Goal: Communication & Community: Ask a question

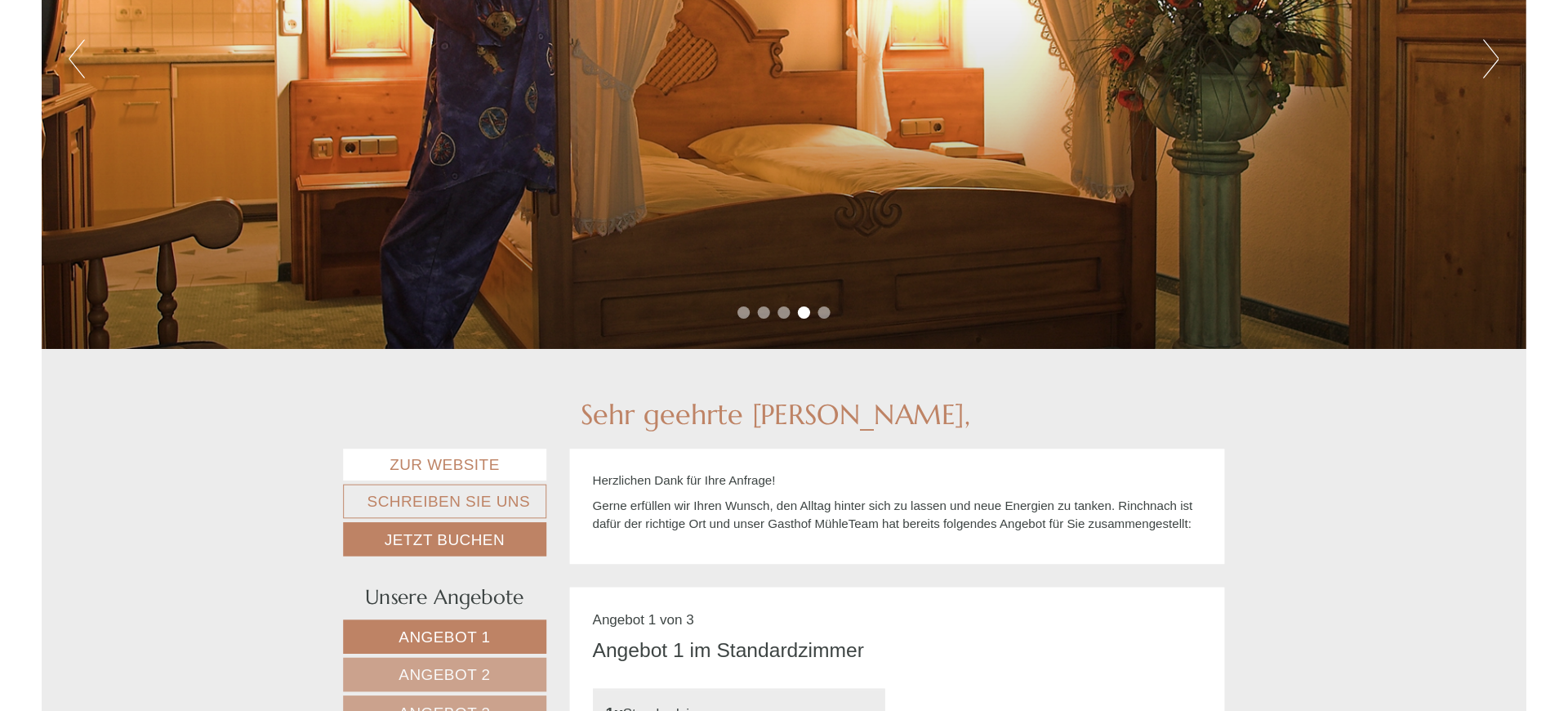
scroll to position [167, 0]
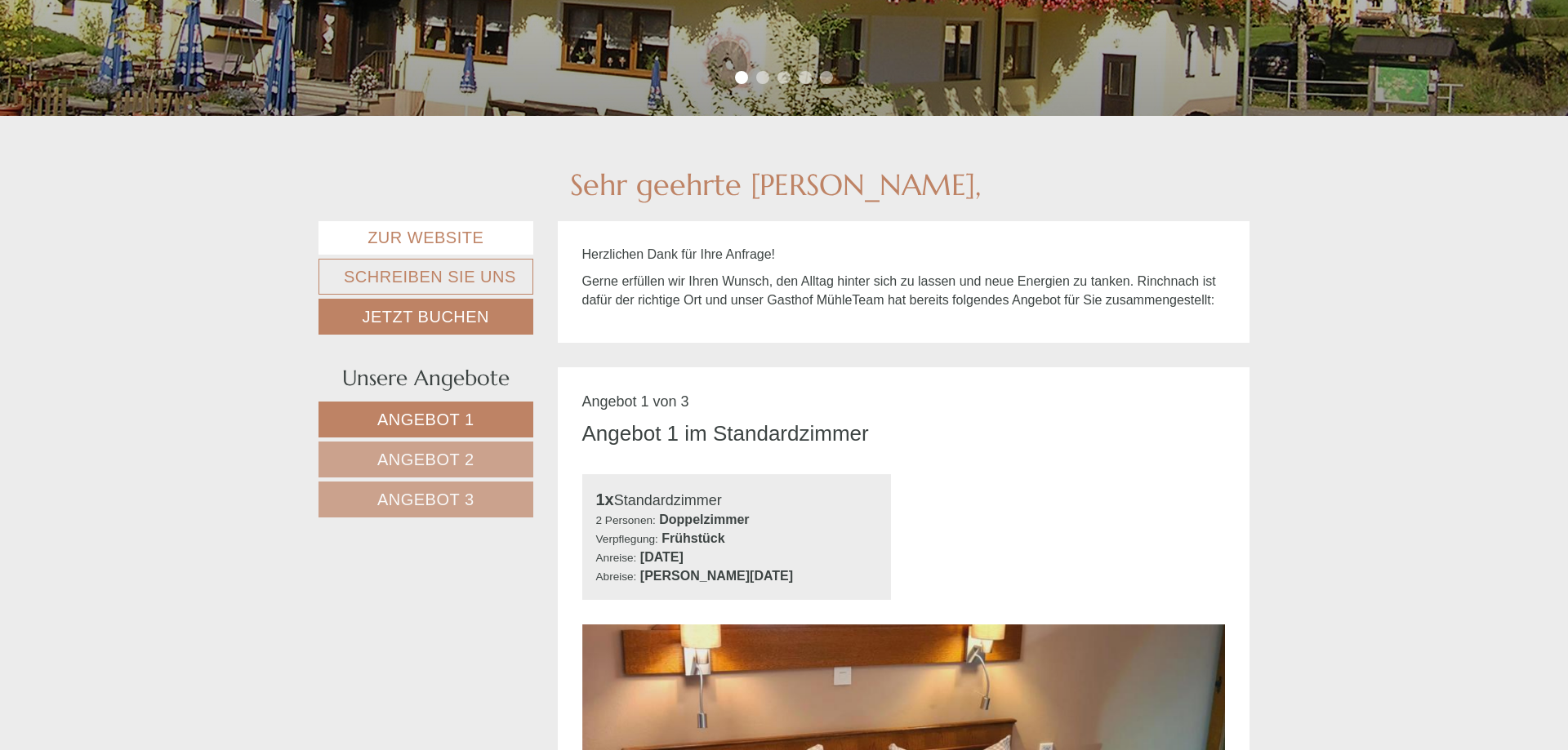
scroll to position [499, 0]
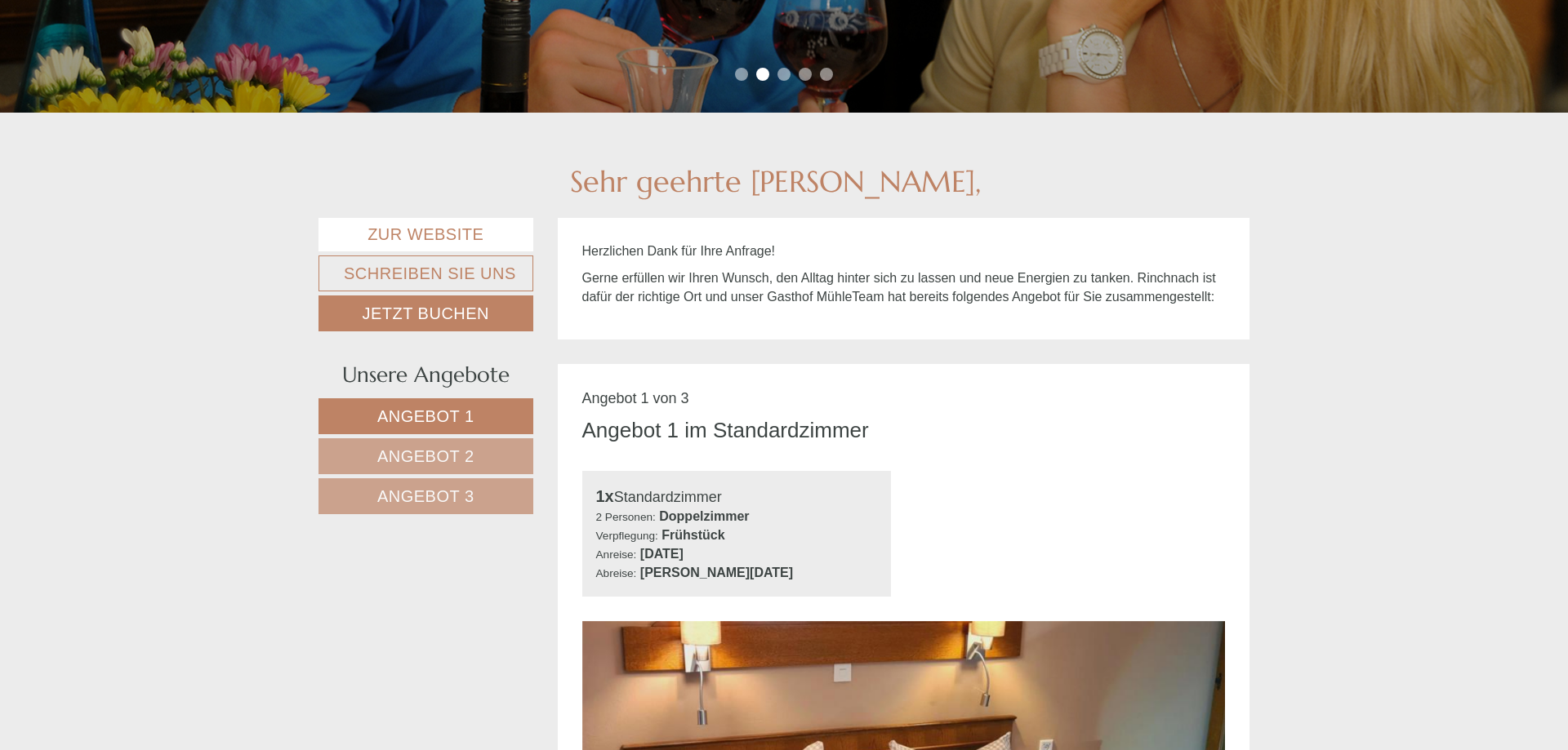
click at [456, 456] on span "Angebot 2" at bounding box center [425, 456] width 97 height 18
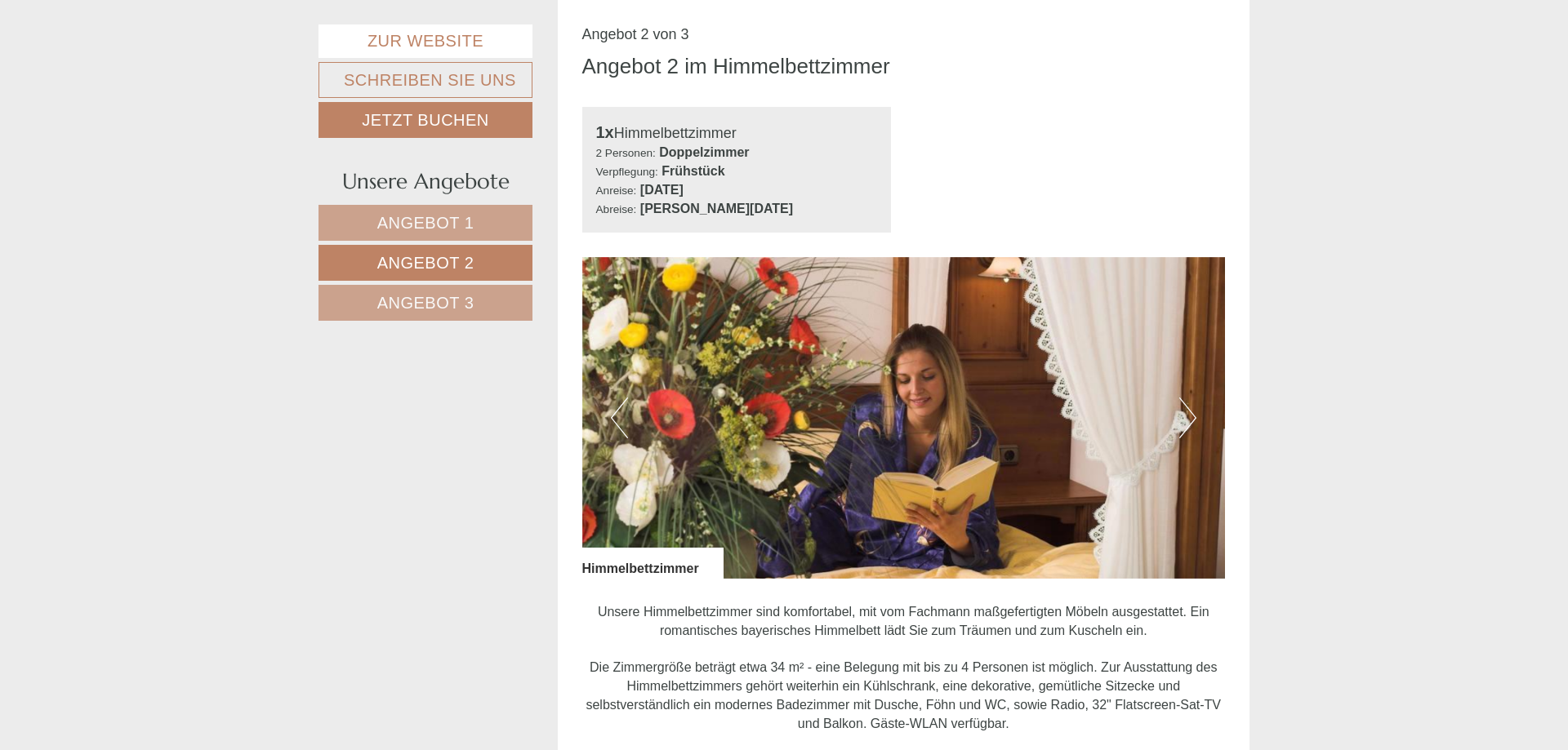
click at [437, 300] on span "Angebot 3" at bounding box center [425, 303] width 97 height 18
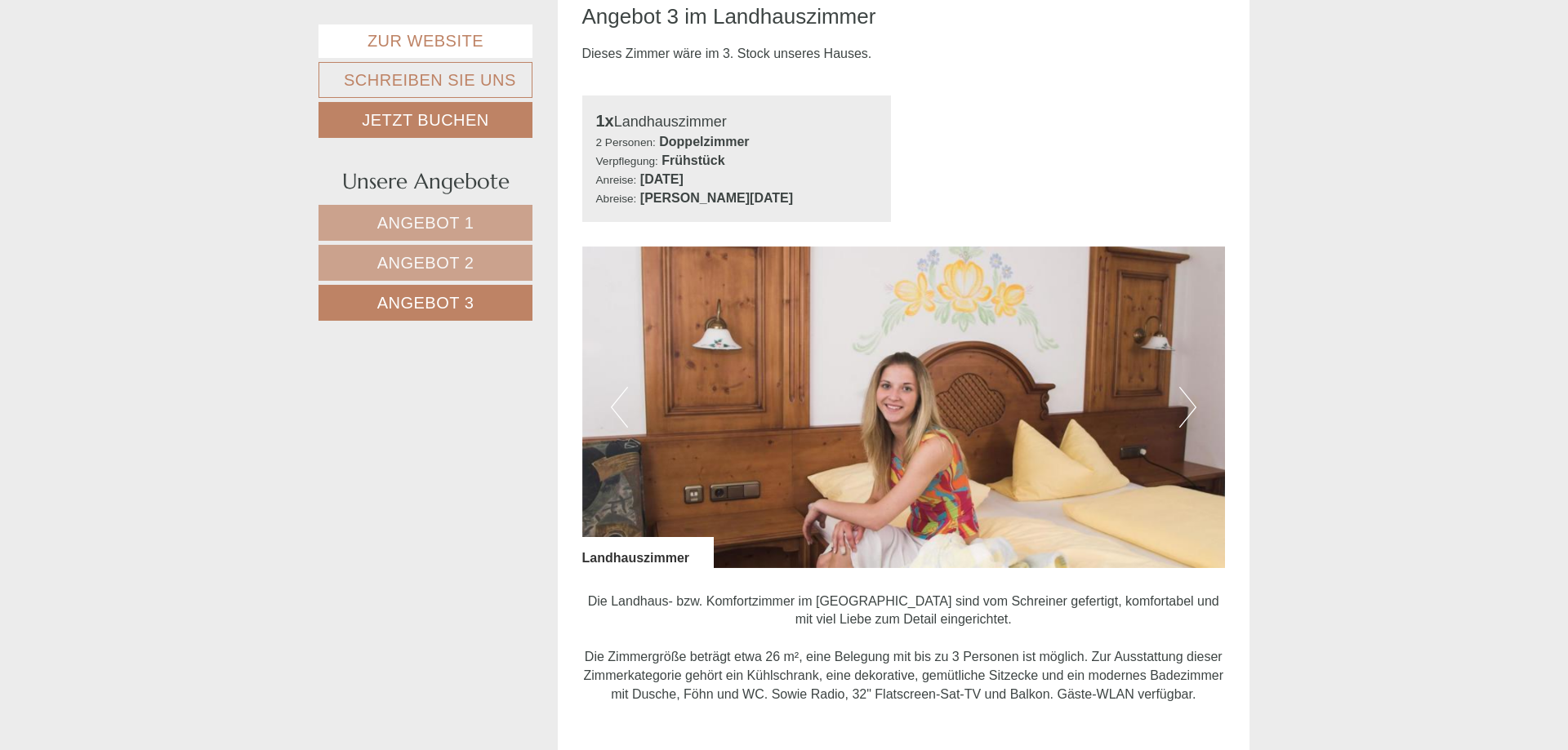
scroll to position [947, 0]
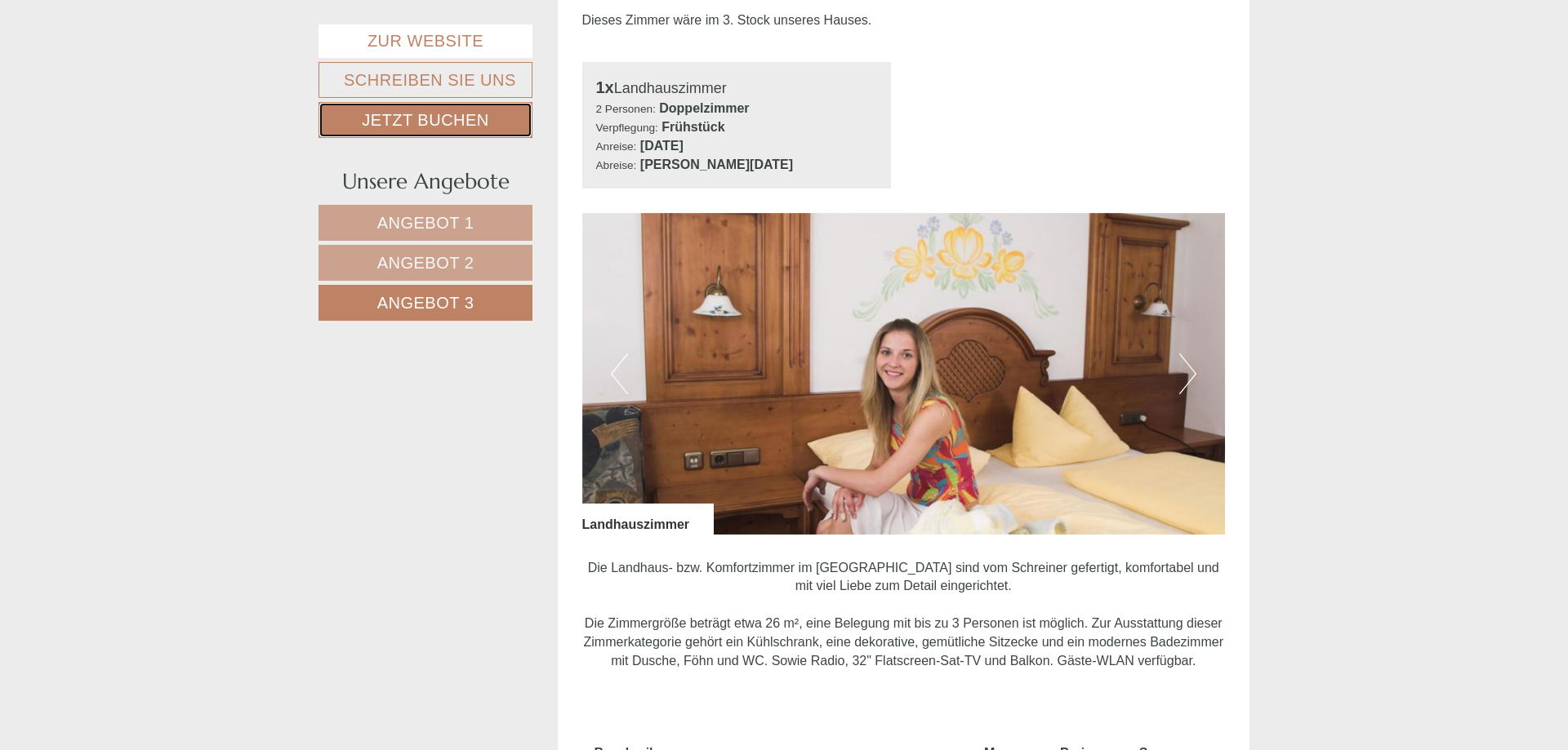
click at [446, 114] on link "Jetzt buchen" at bounding box center [425, 120] width 214 height 36
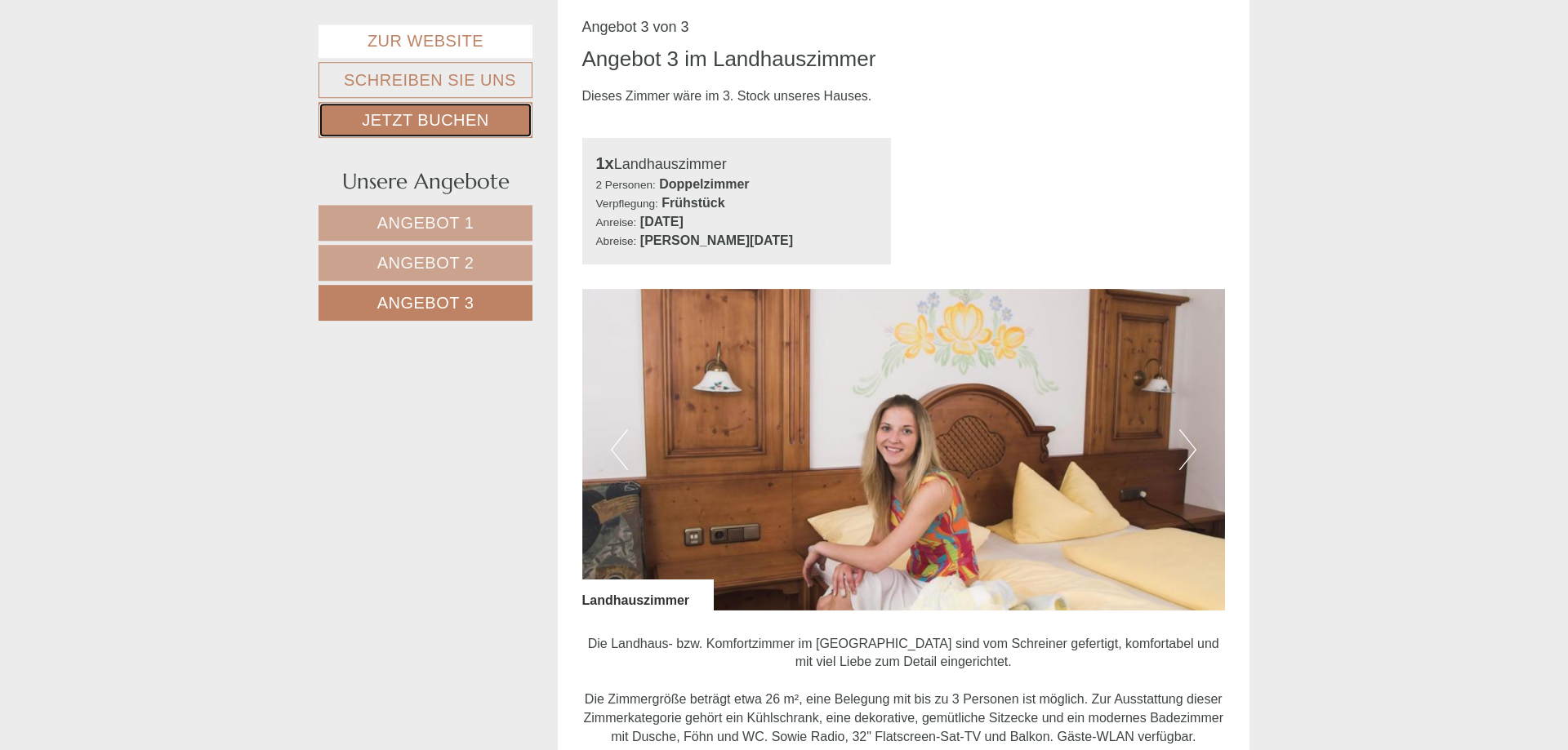
scroll to position [783, 0]
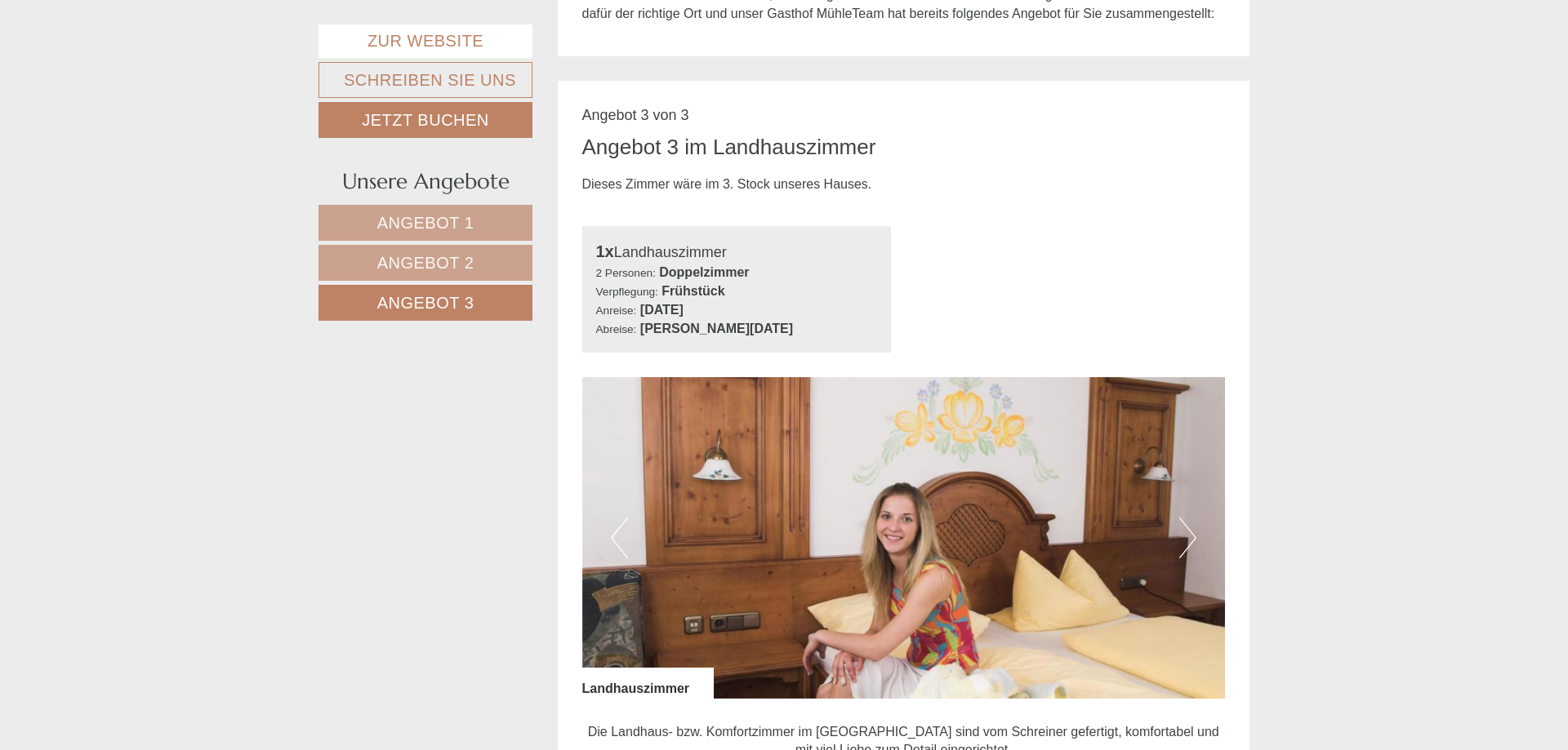
click at [618, 330] on small "Abreise:" at bounding box center [616, 329] width 41 height 13
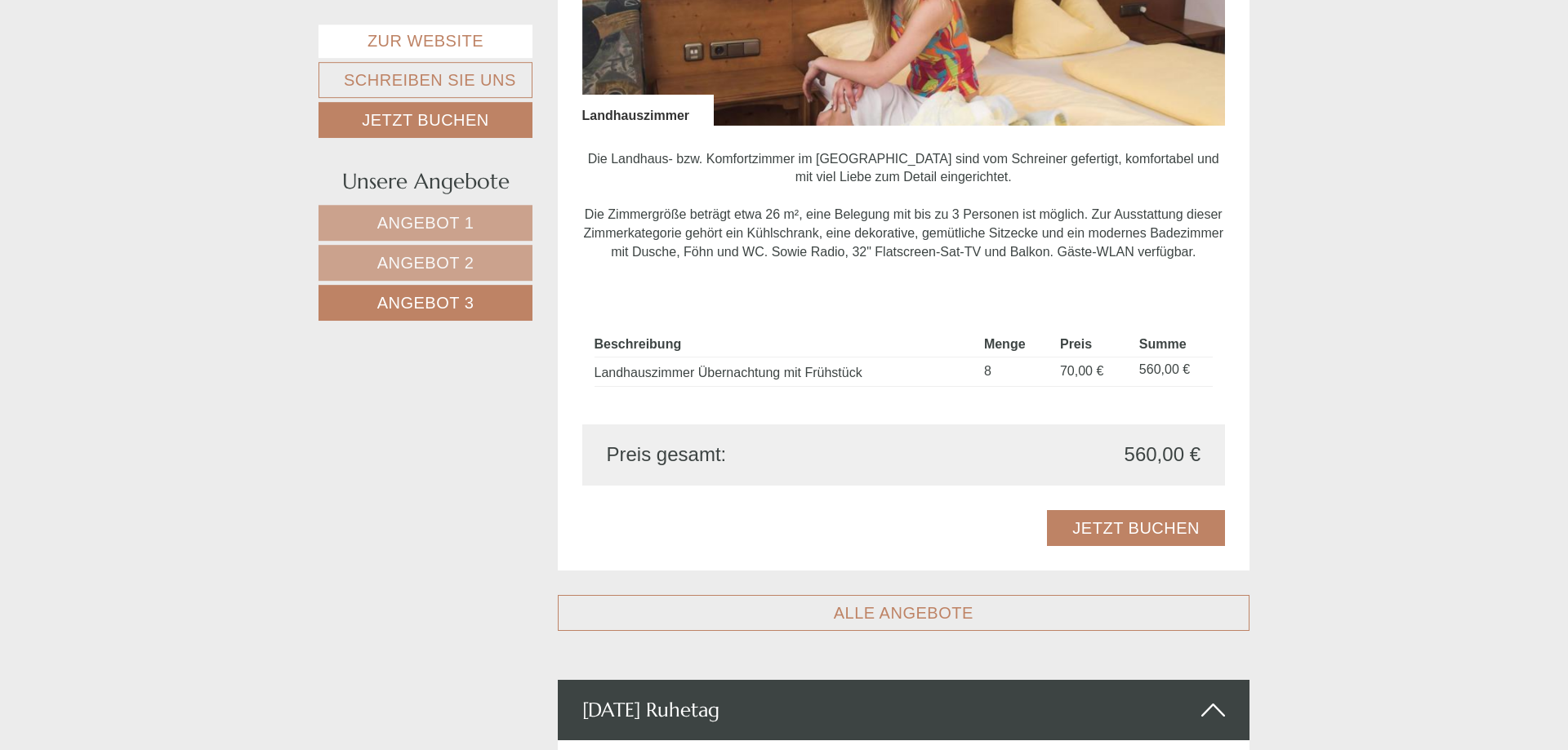
scroll to position [1366, 0]
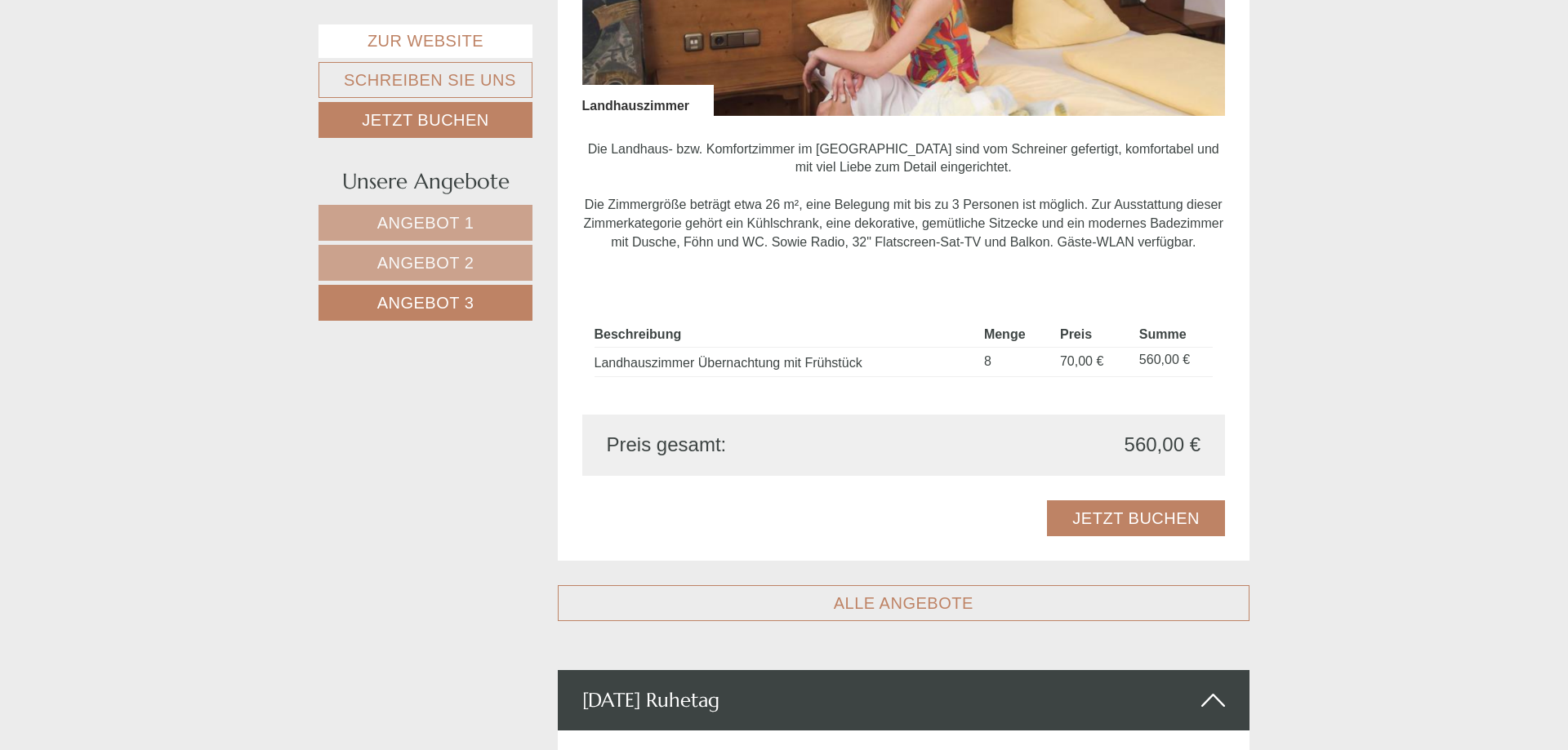
click at [985, 365] on td "8" at bounding box center [1015, 362] width 76 height 29
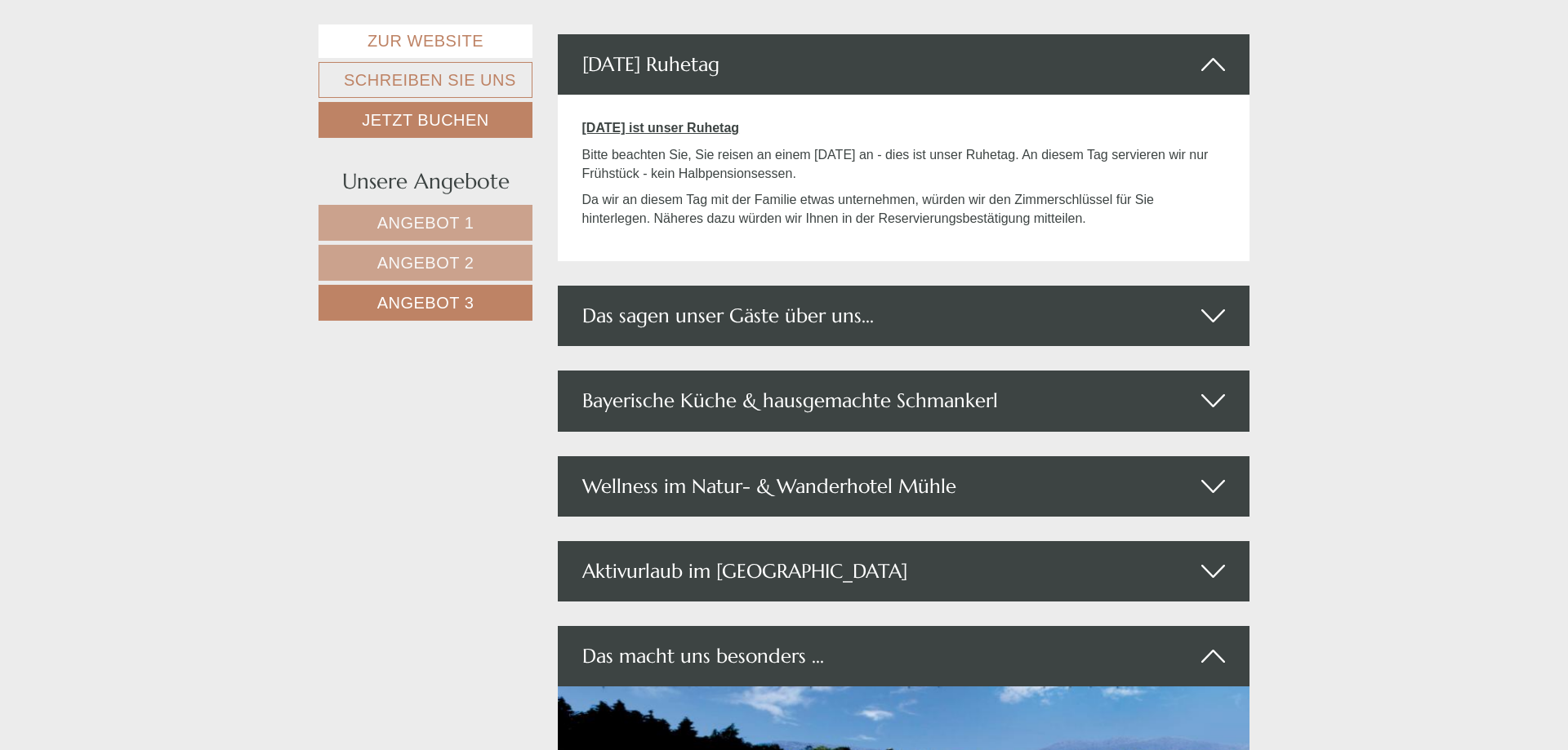
scroll to position [2032, 0]
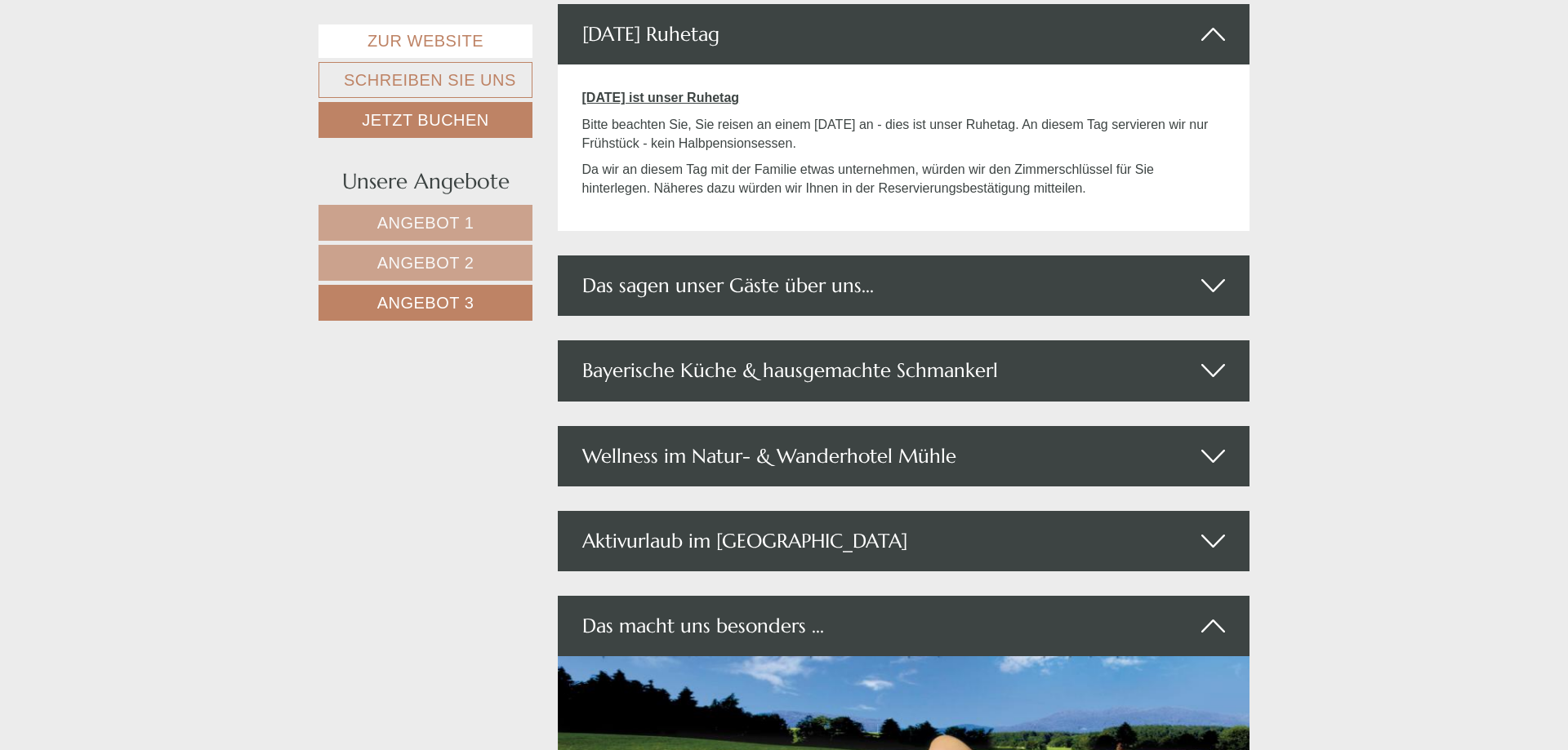
click at [880, 365] on div "Bayerische Küche & hausgemachte Schmankerl" at bounding box center [904, 370] width 692 height 61
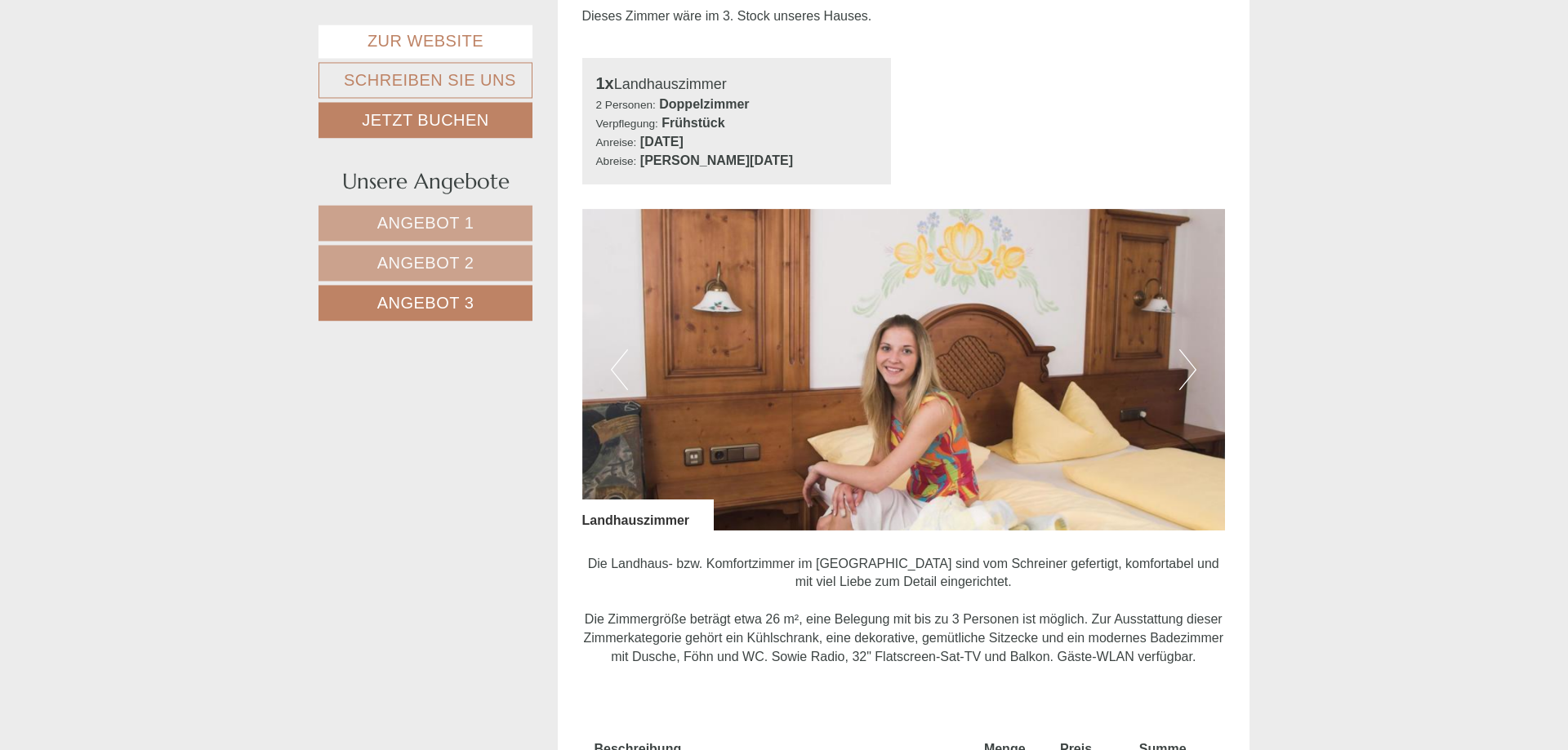
scroll to position [950, 0]
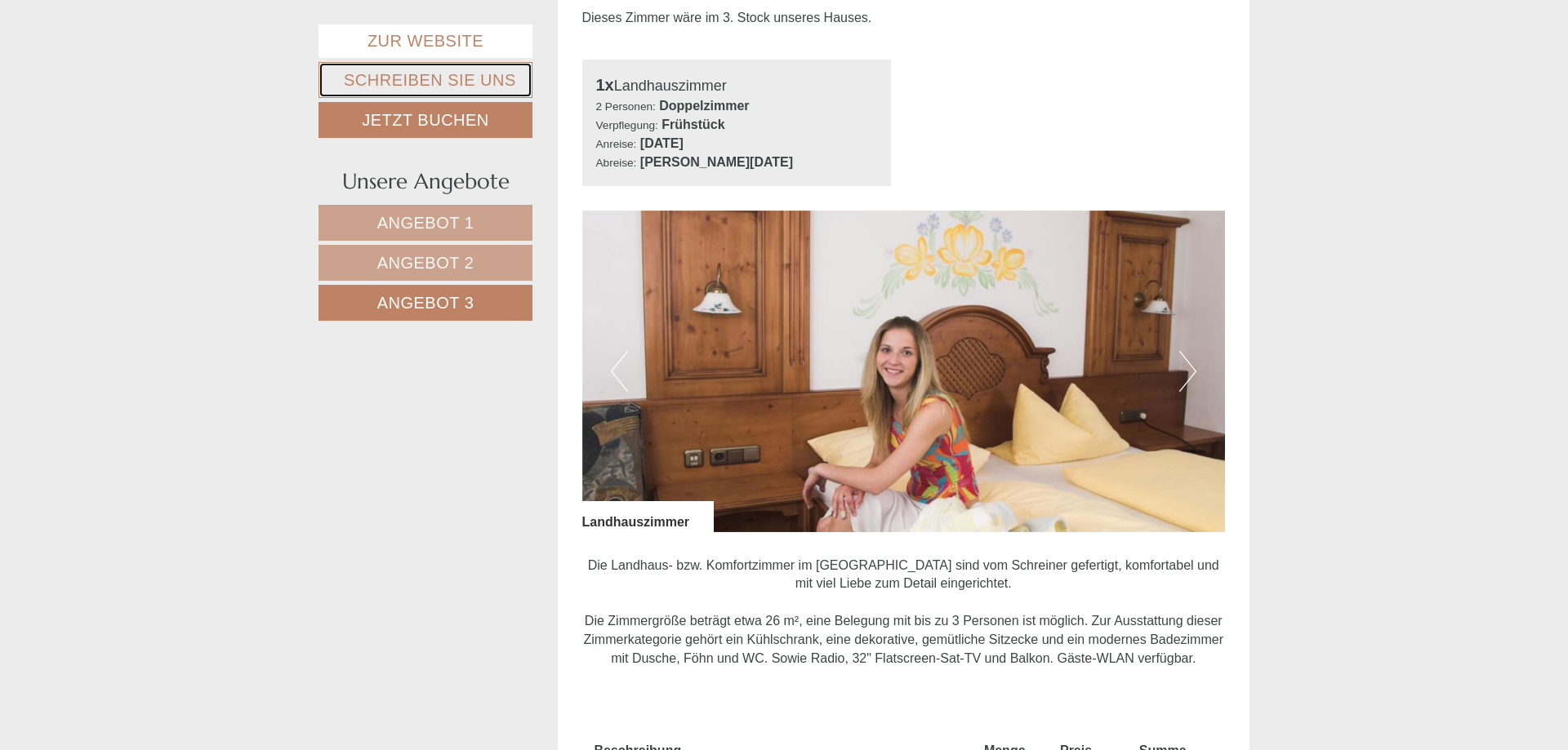
click at [490, 72] on link "Schreiben Sie uns" at bounding box center [425, 79] width 214 height 36
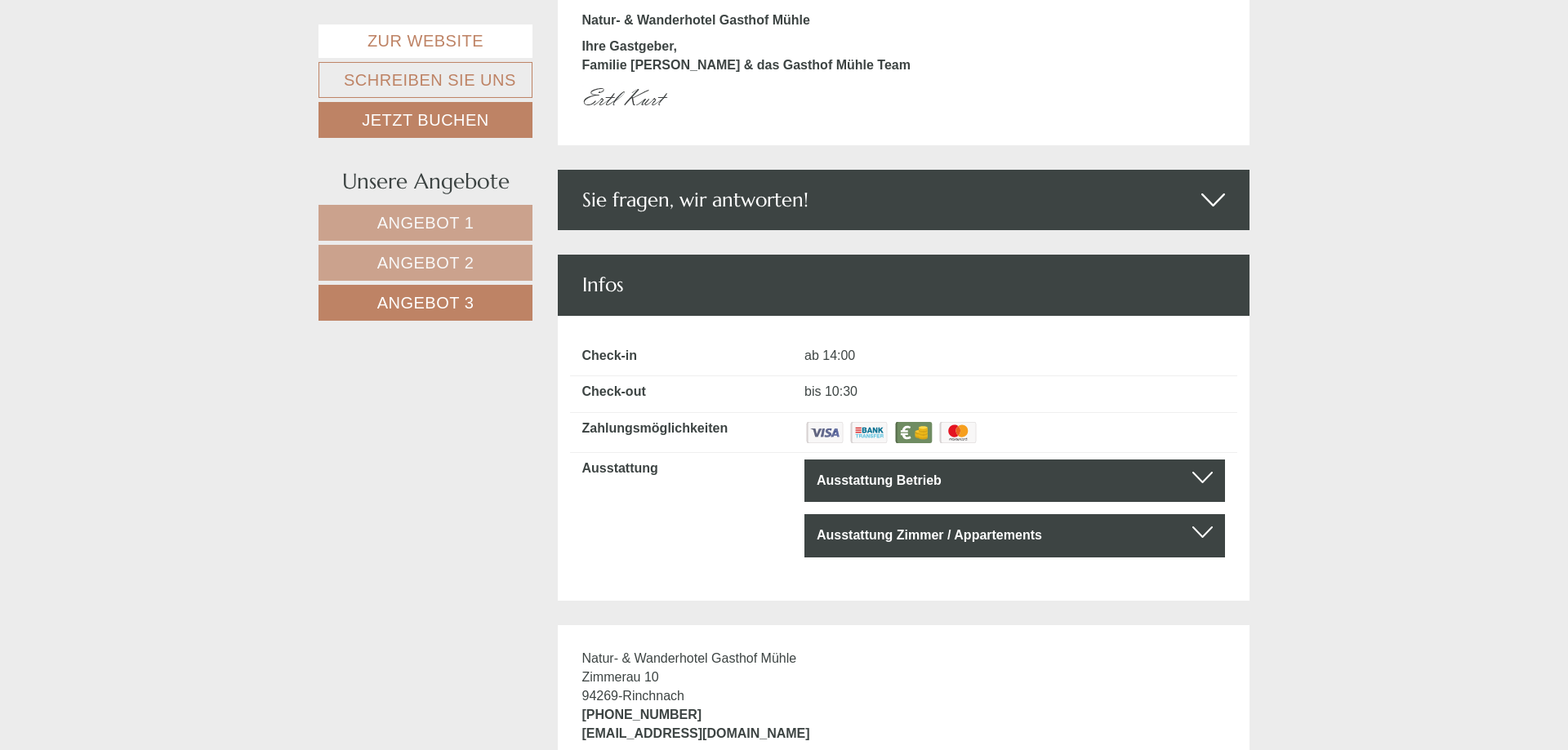
scroll to position [4296, 0]
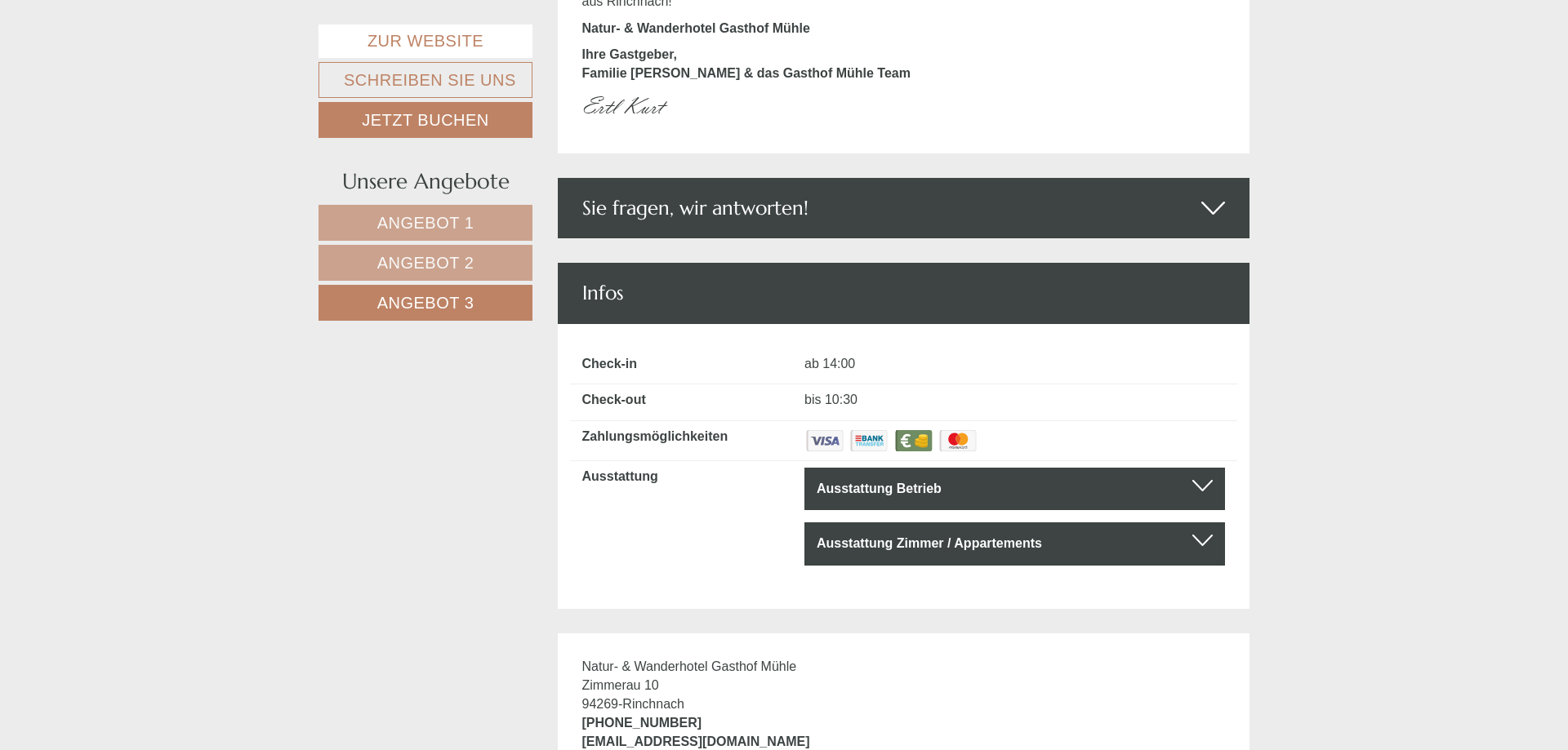
click at [760, 190] on div "Sie fragen, wir antworten!" at bounding box center [904, 208] width 692 height 61
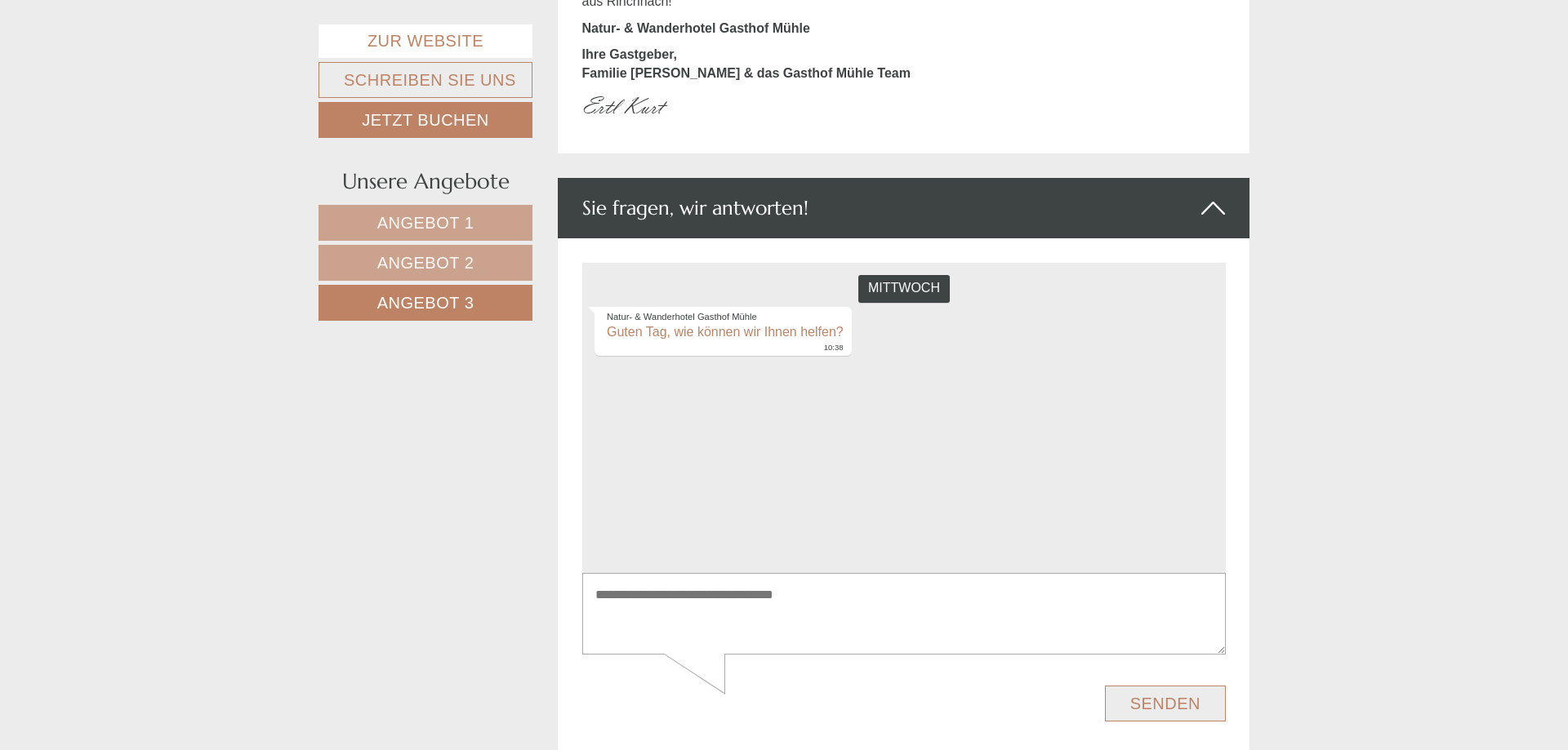
click at [627, 615] on textarea at bounding box center [903, 614] width 643 height 83
click at [610, 333] on div "Natur- & Wanderhotel Gasthof Mühle Guten Tag, wie können wir Ihnen helfen? 10:38" at bounding box center [722, 332] width 257 height 50
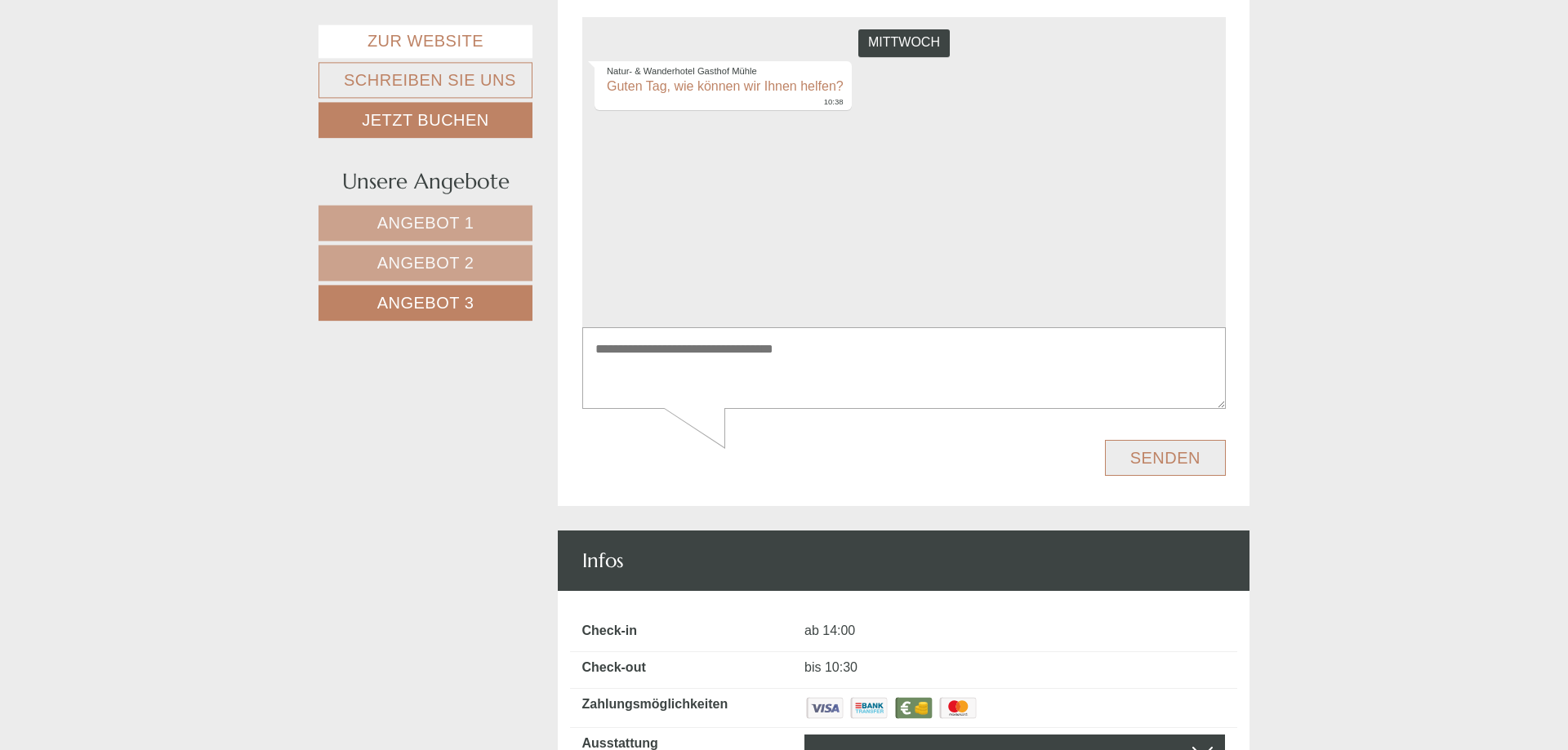
scroll to position [4545, 0]
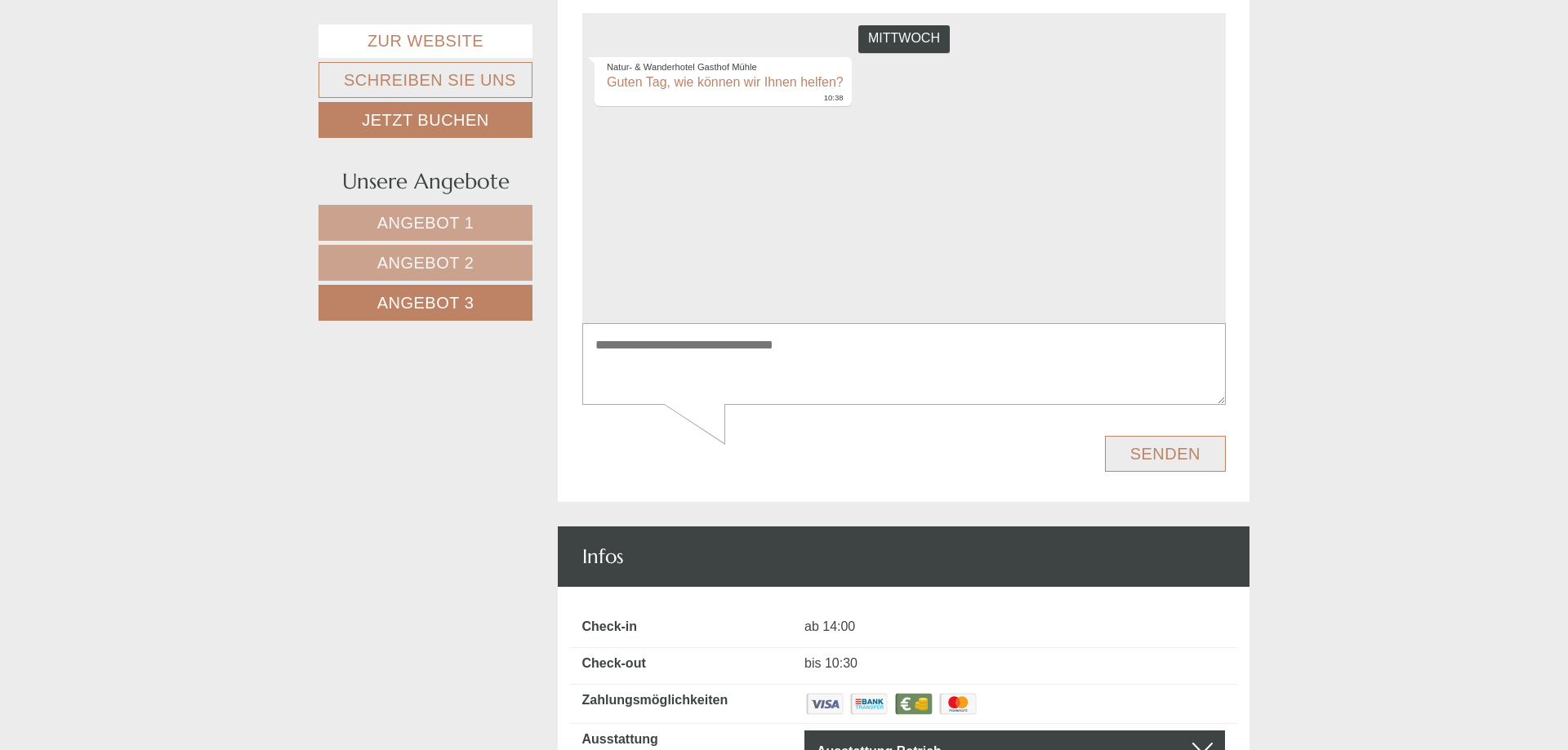
click at [722, 365] on textarea at bounding box center [903, 364] width 643 height 83
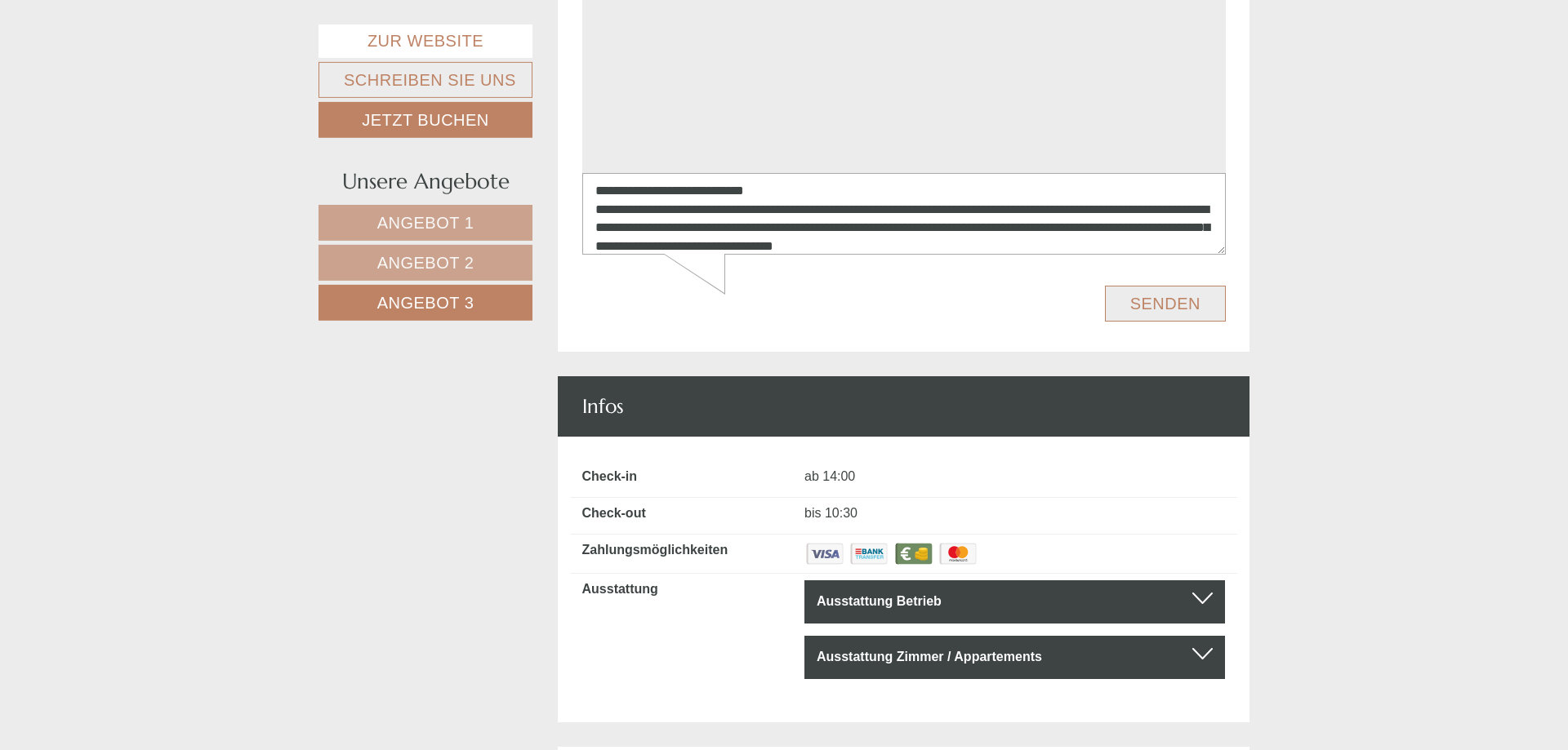
scroll to position [4712, 0]
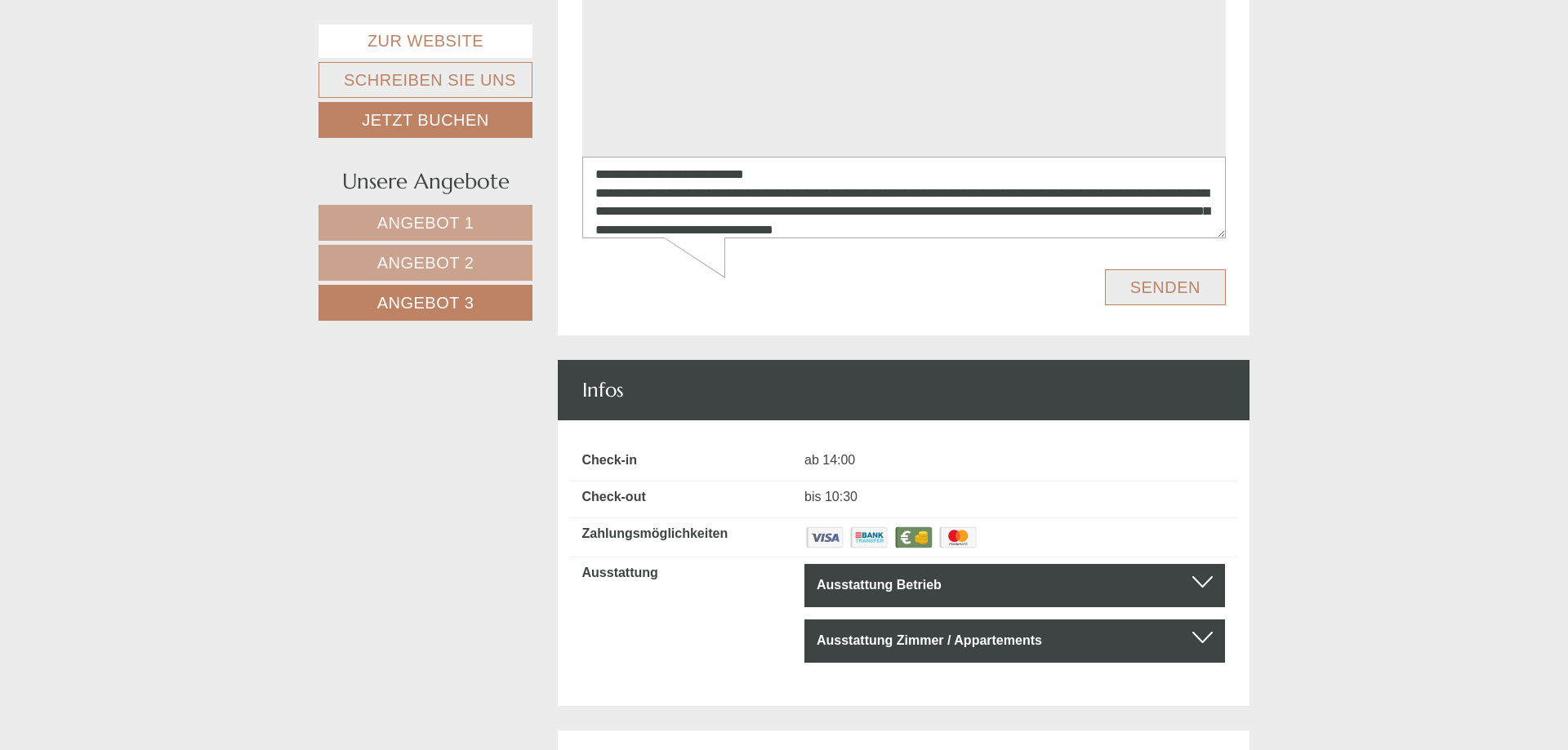
type textarea "**********"
click at [1159, 284] on button "Senden" at bounding box center [1164, 287] width 121 height 36
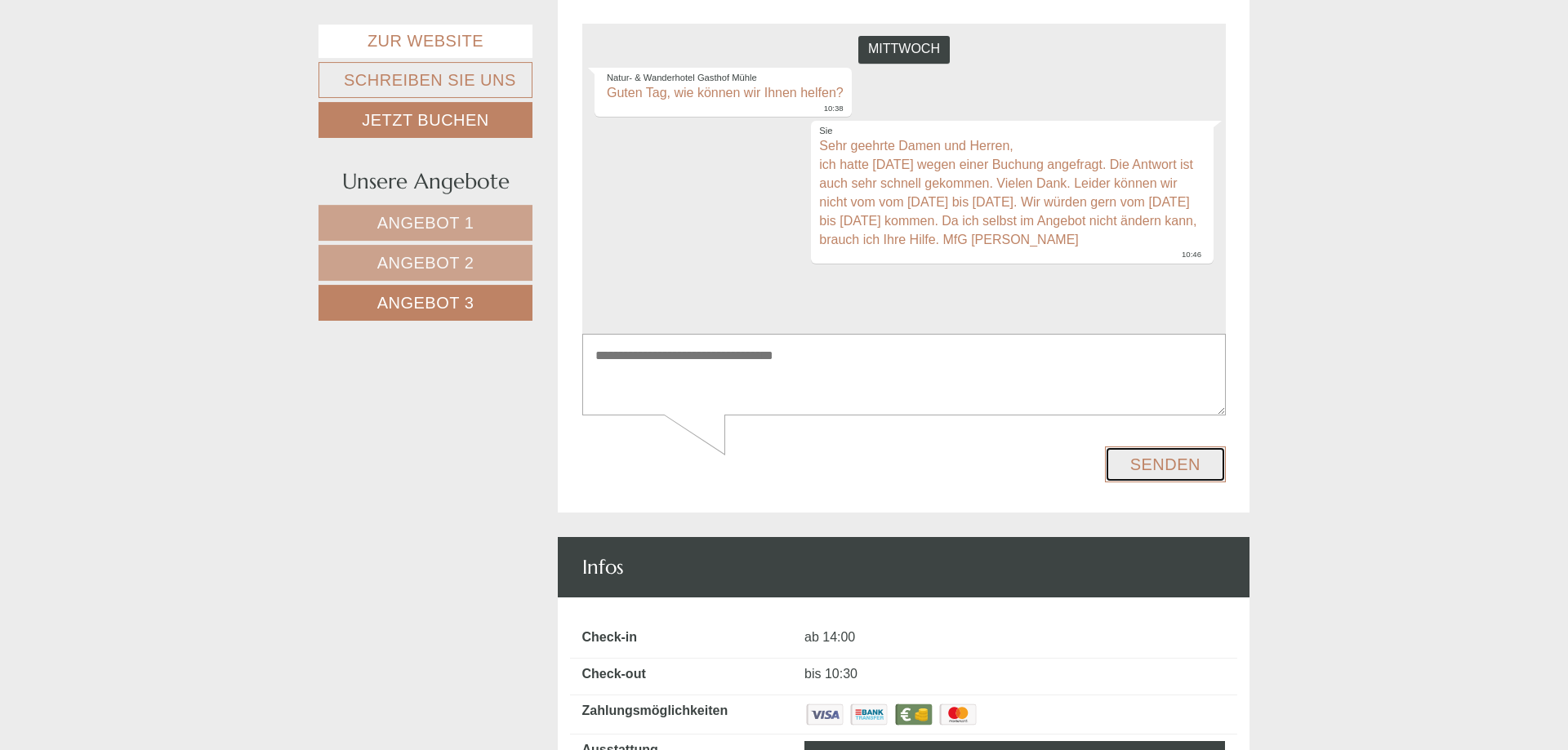
scroll to position [4545, 0]
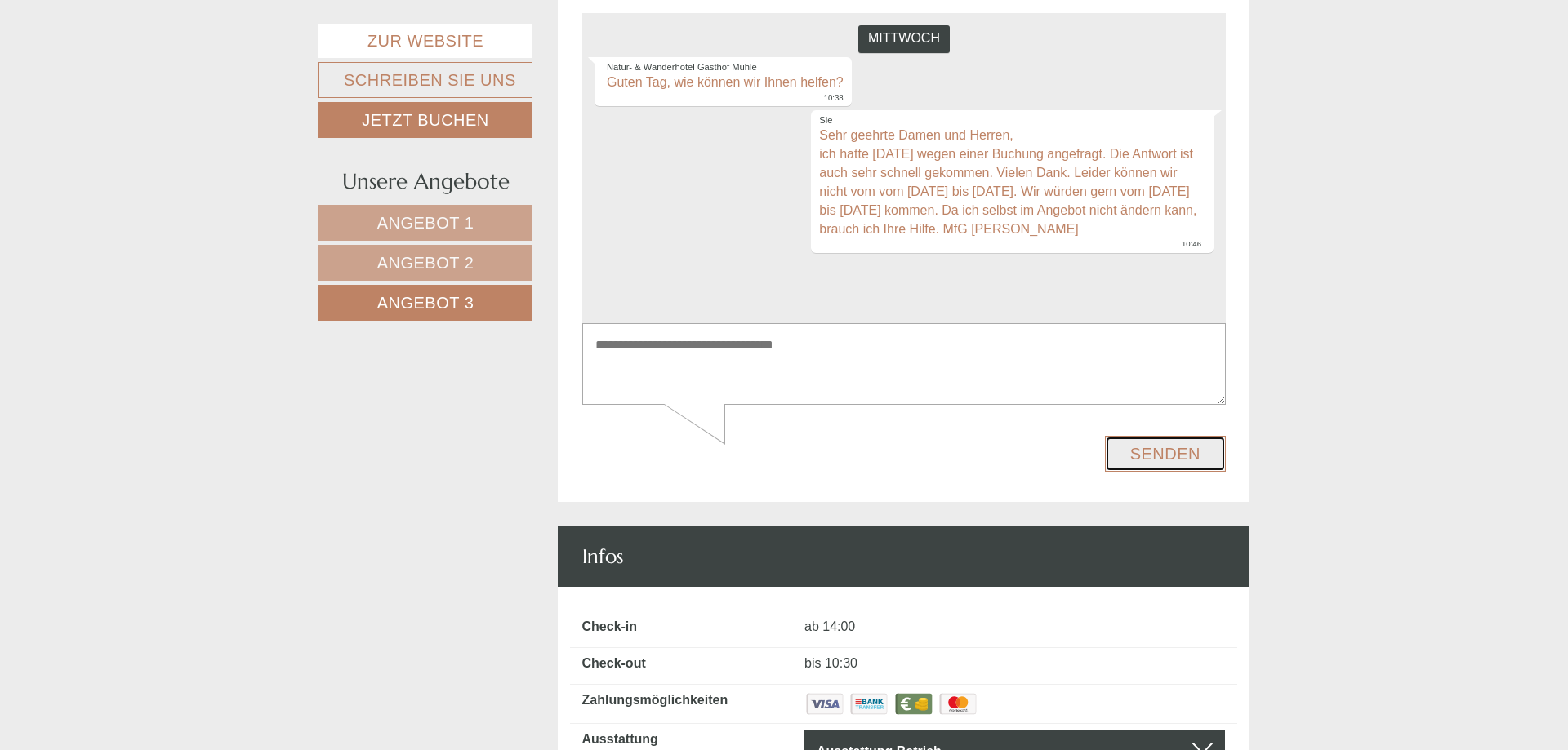
click at [1170, 446] on button "Senden" at bounding box center [1164, 453] width 121 height 36
click at [1150, 450] on button "Senden" at bounding box center [1164, 453] width 121 height 36
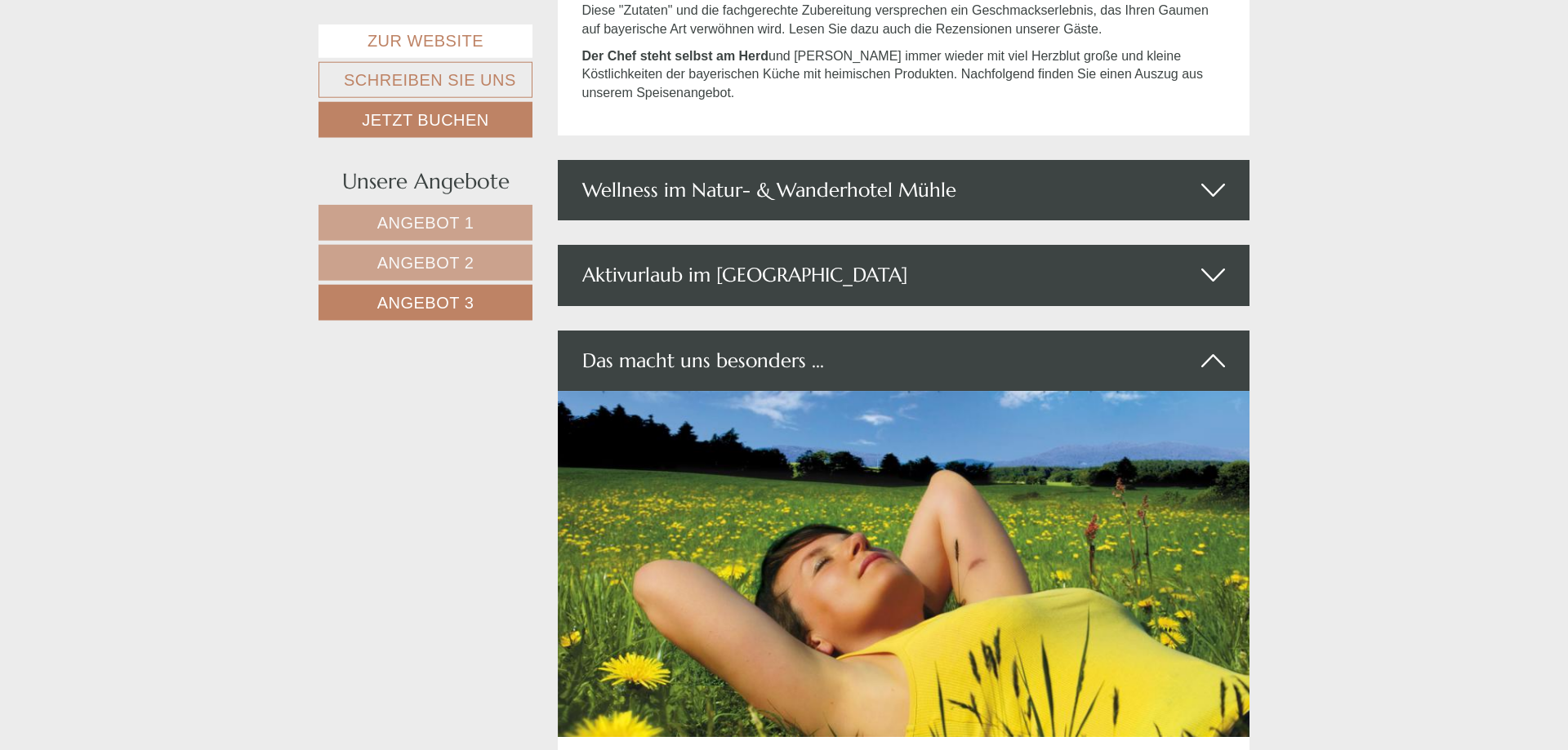
scroll to position [3046, 0]
